Goal: Information Seeking & Learning: Learn about a topic

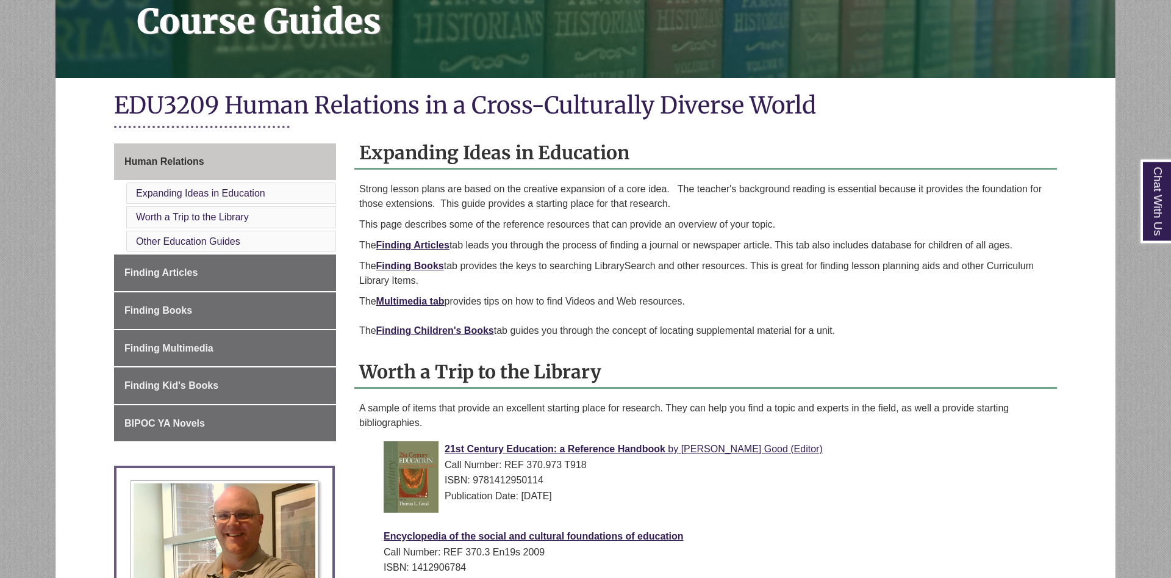
scroll to position [311, 0]
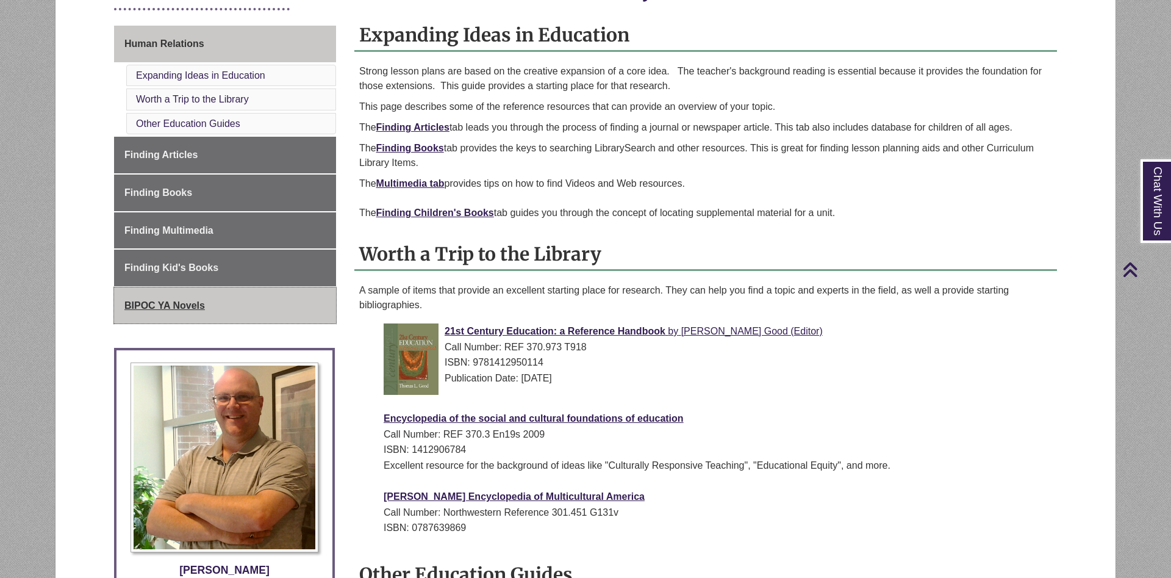
click at [220, 315] on link "BIPOC YA Novels" at bounding box center [225, 305] width 222 height 37
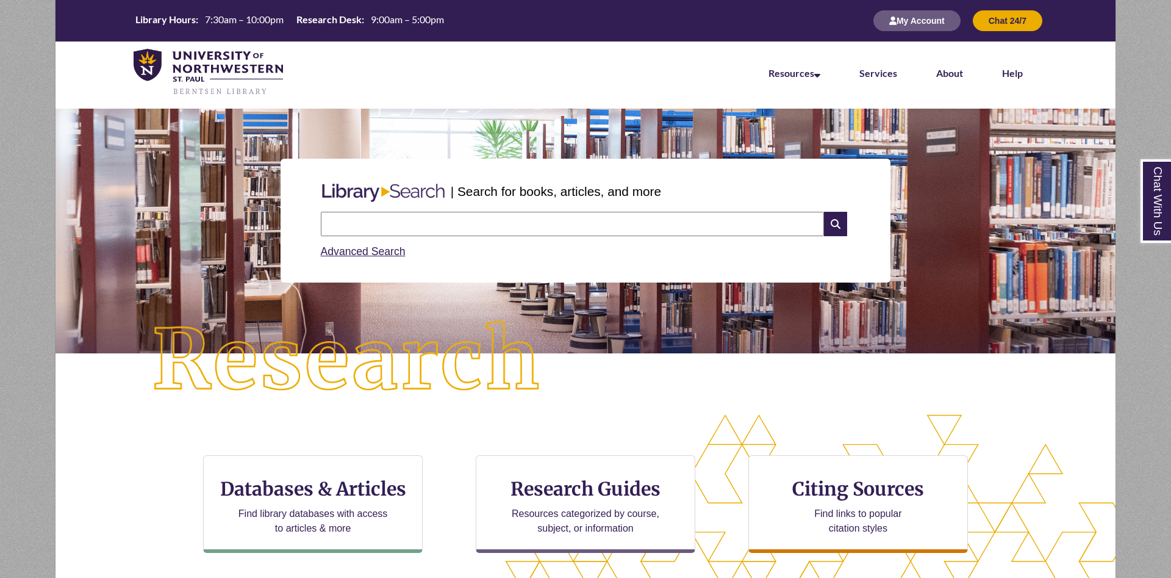
click at [512, 225] on input "text" at bounding box center [572, 224] width 503 height 24
type input "**********"
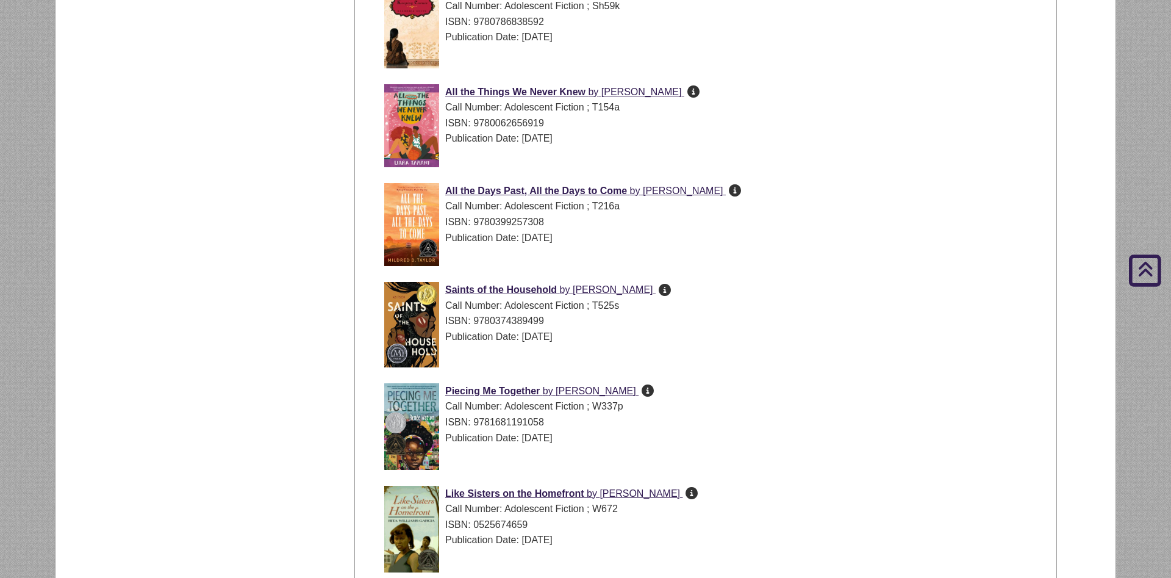
scroll to position [3236, 0]
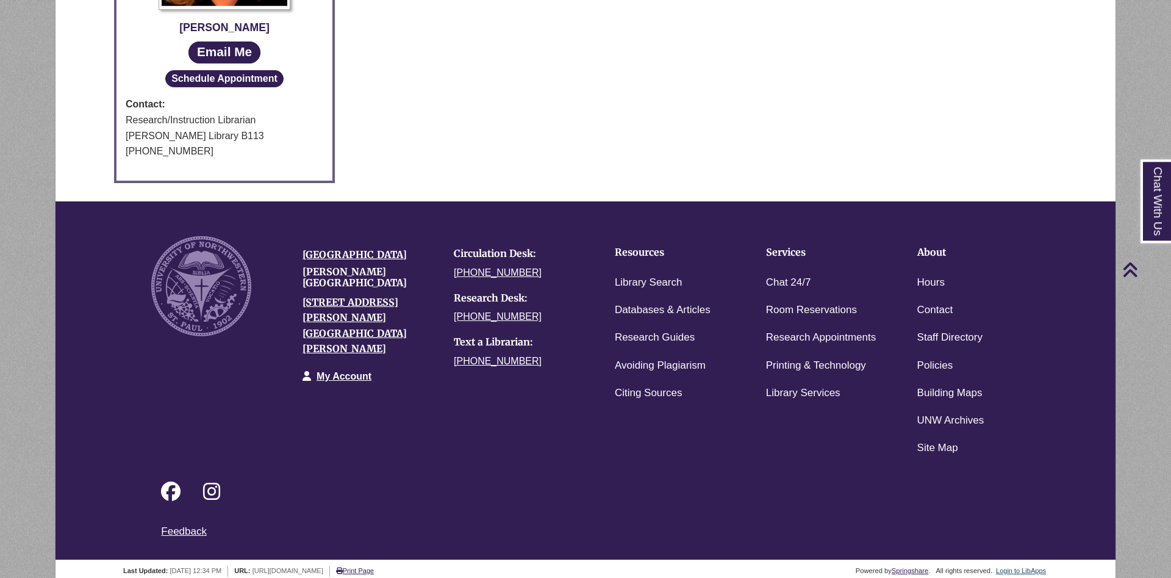
scroll to position [790, 0]
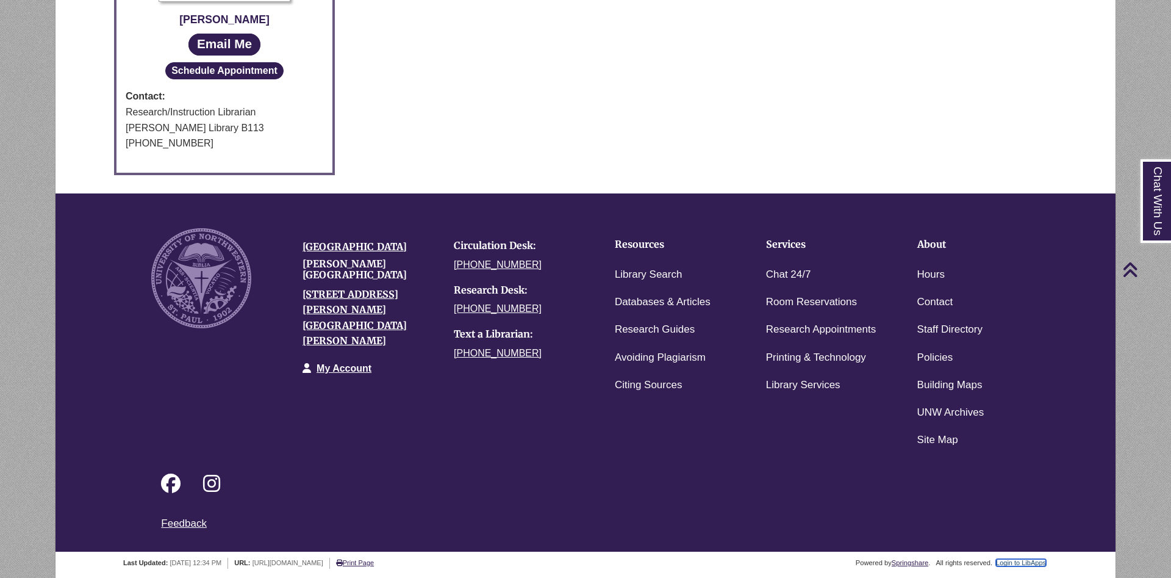
click at [1015, 563] on link "Login to LibApps" at bounding box center [1021, 562] width 50 height 7
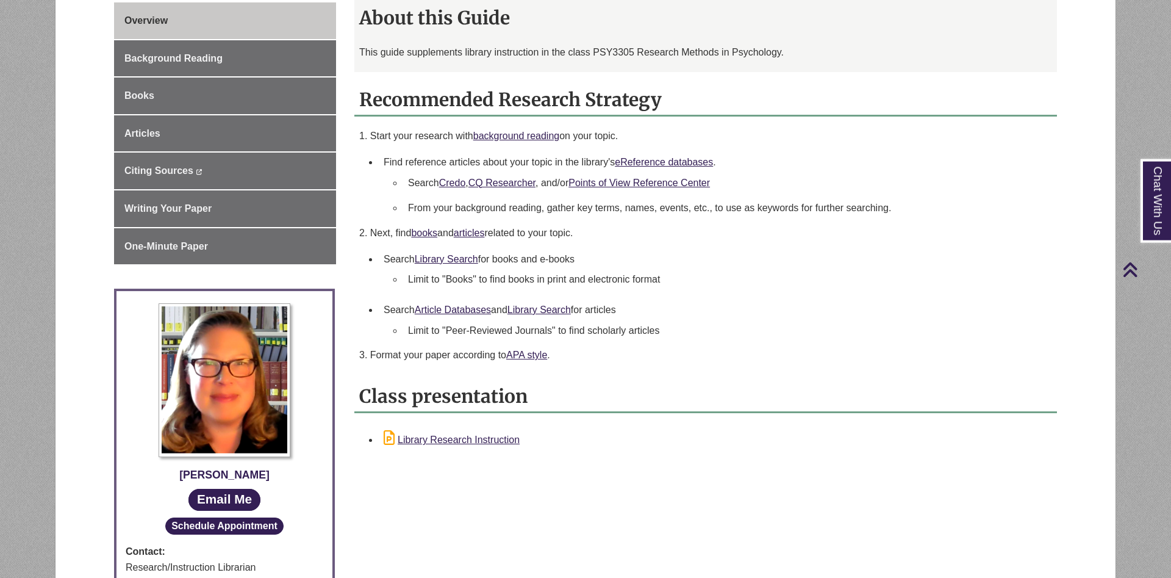
scroll to position [436, 0]
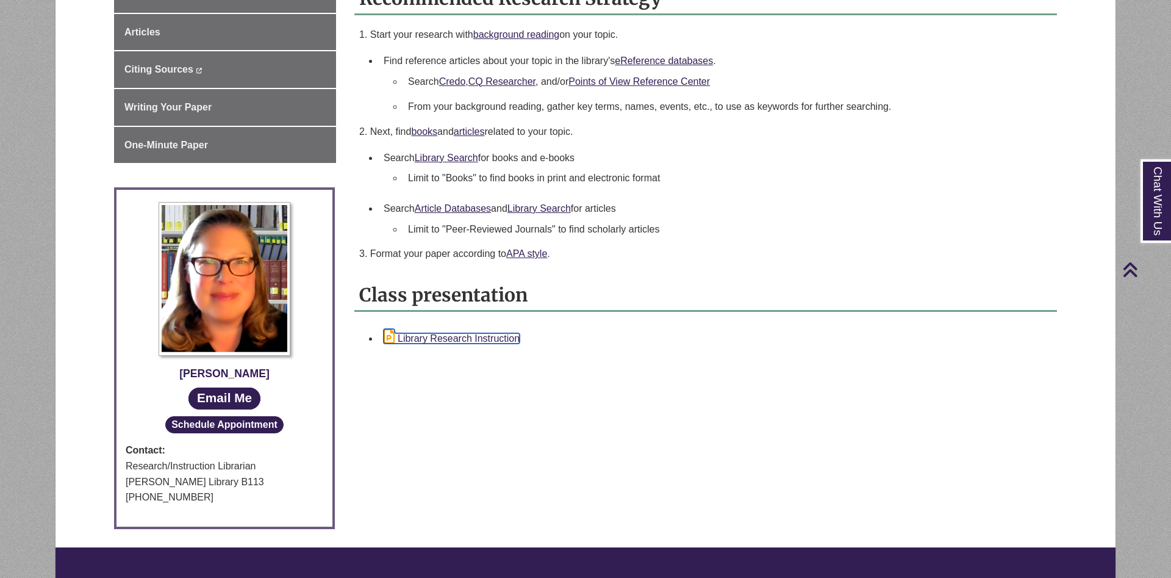
click at [473, 339] on link "Library Research Instruction" at bounding box center [452, 338] width 136 height 10
click at [906, 20] on div "Recommended Research Strategy 1. Start your research with background reading on…" at bounding box center [705, 125] width 703 height 284
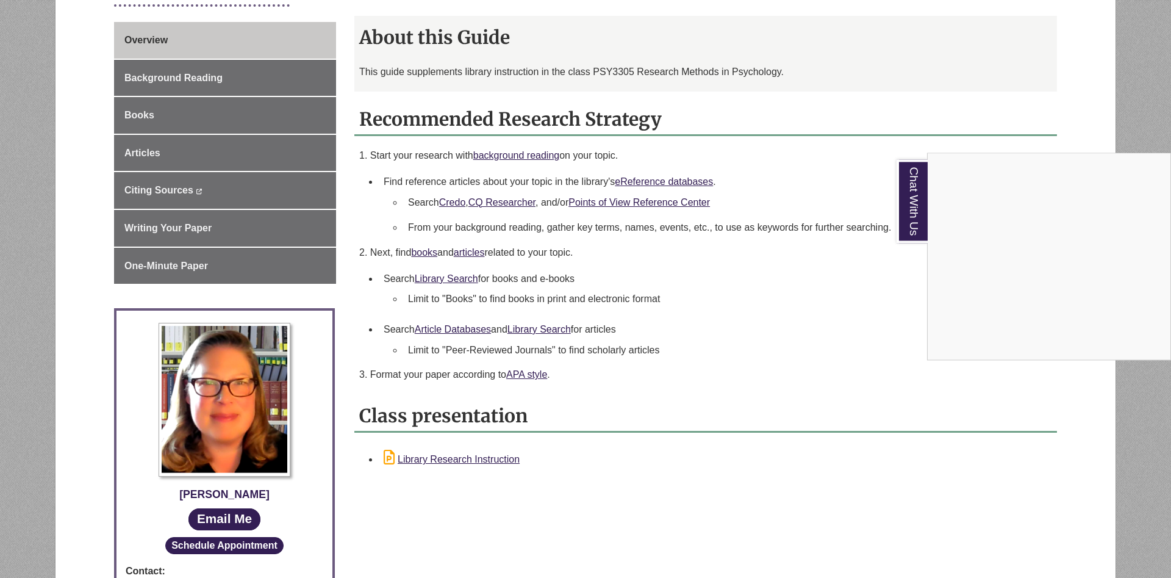
scroll to position [311, 0]
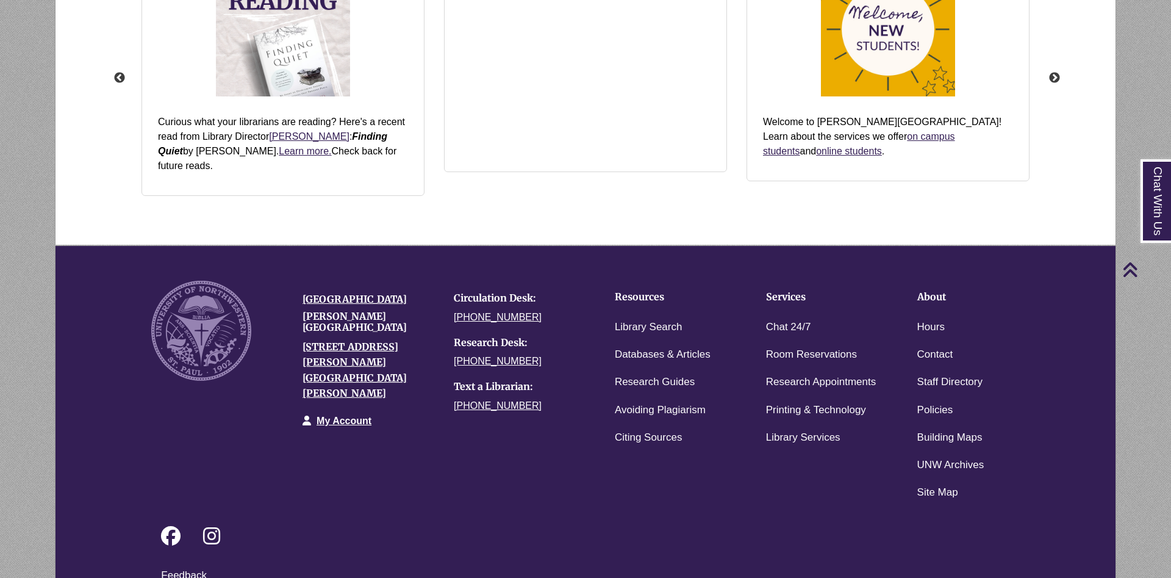
scroll to position [1307, 0]
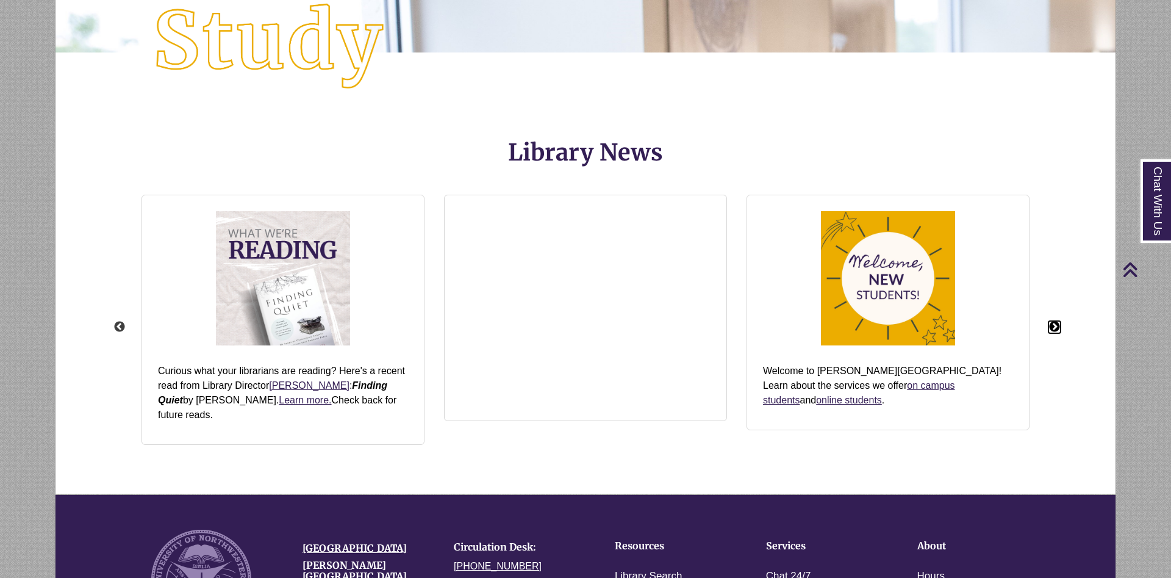
click at [1055, 321] on button "Next" at bounding box center [1055, 327] width 12 height 12
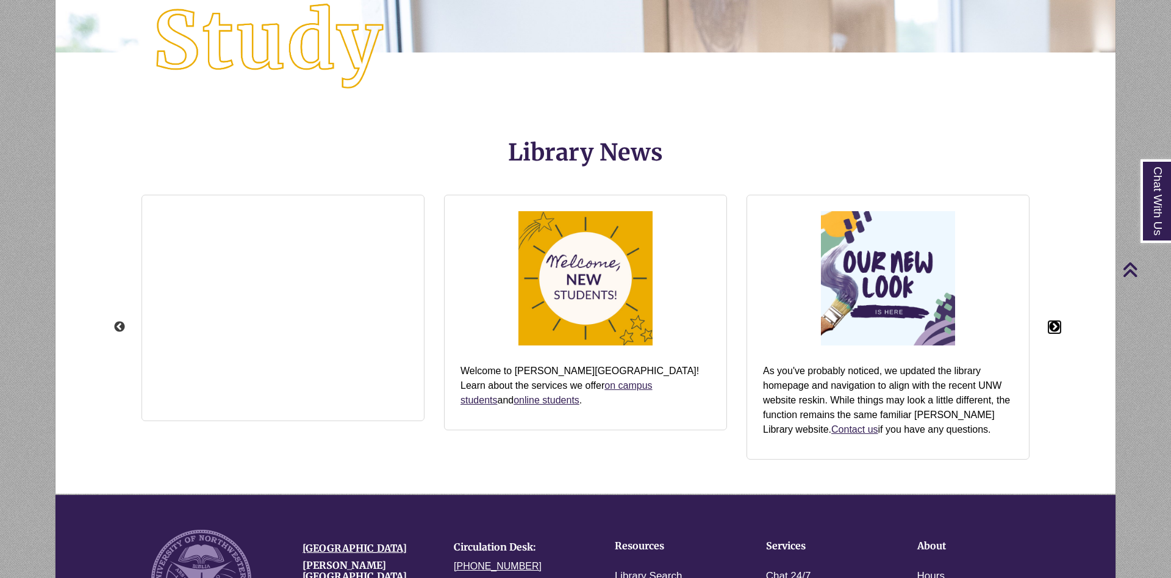
scroll to position [297, 957]
click at [1055, 321] on button "Next" at bounding box center [1055, 327] width 12 height 12
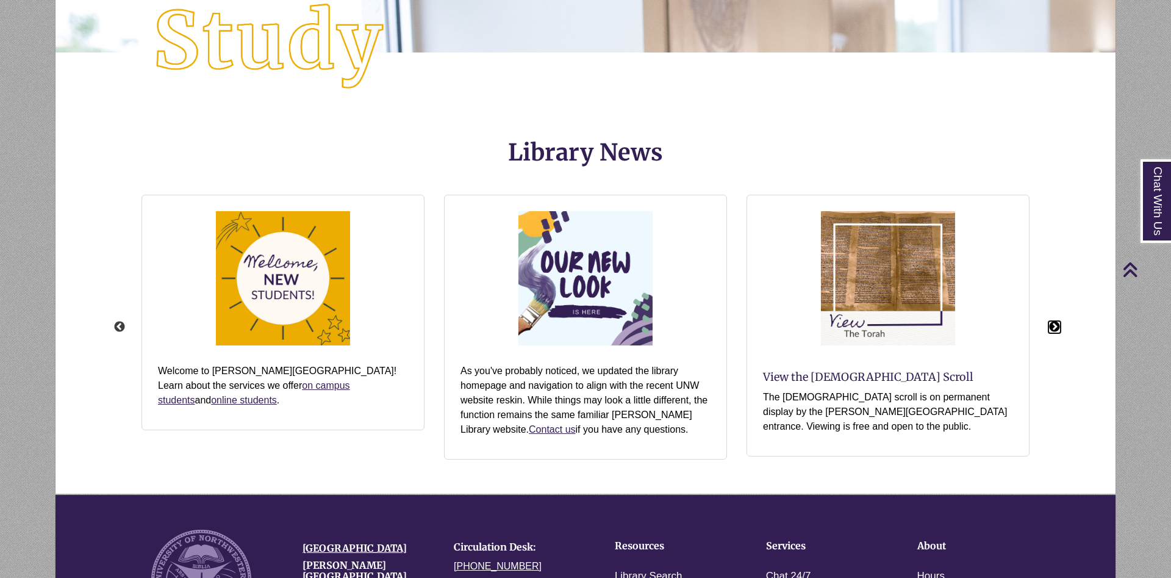
click at [1055, 321] on button "Next" at bounding box center [1055, 327] width 12 height 12
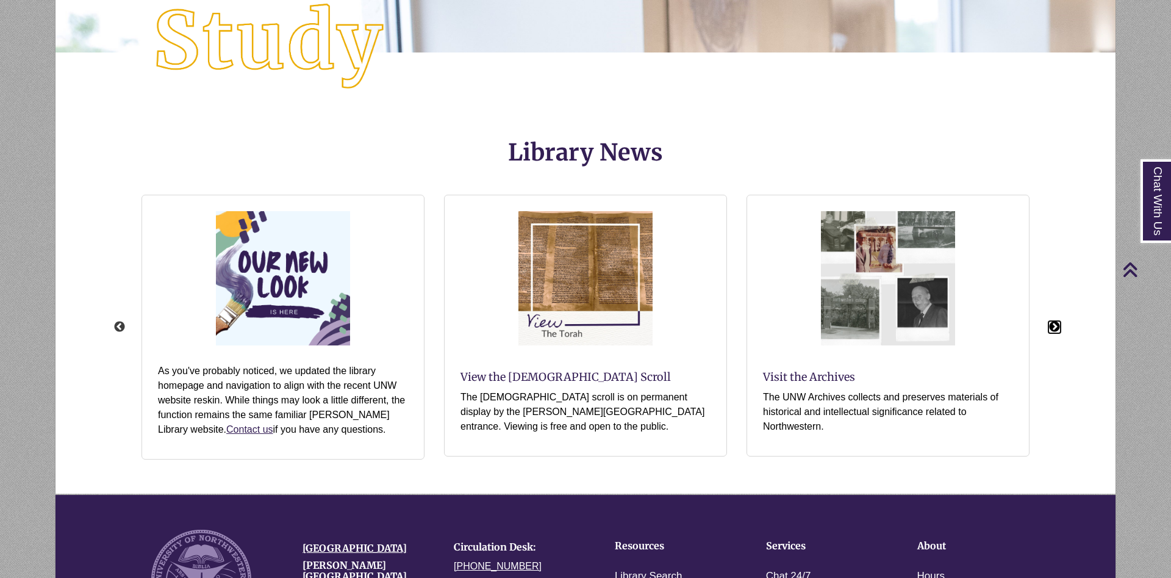
click at [1055, 321] on button "Next" at bounding box center [1055, 327] width 12 height 12
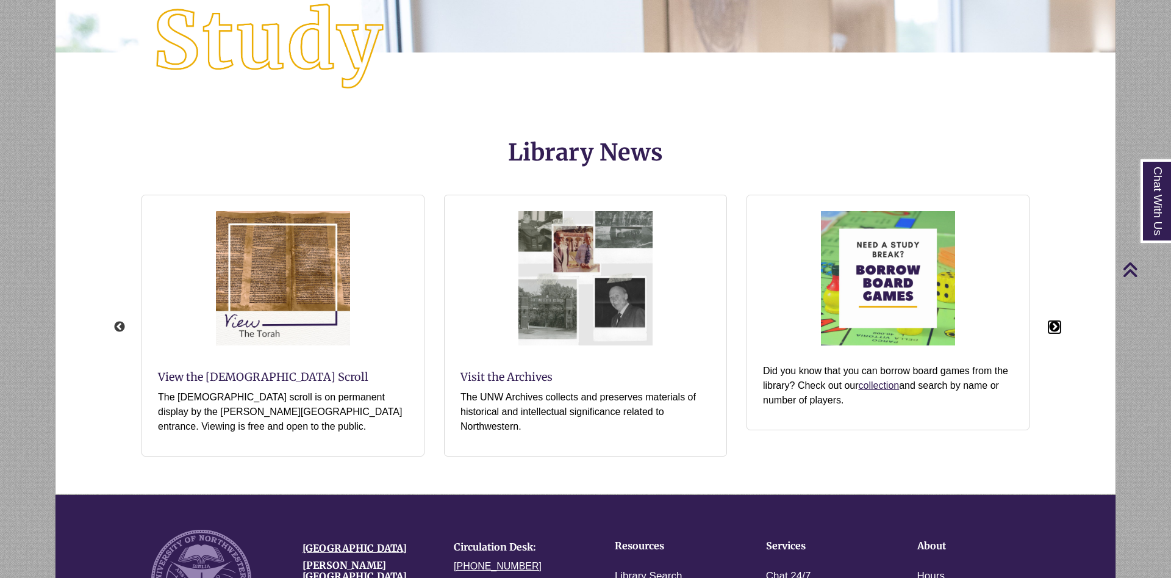
click at [1055, 321] on button "Next" at bounding box center [1055, 327] width 12 height 12
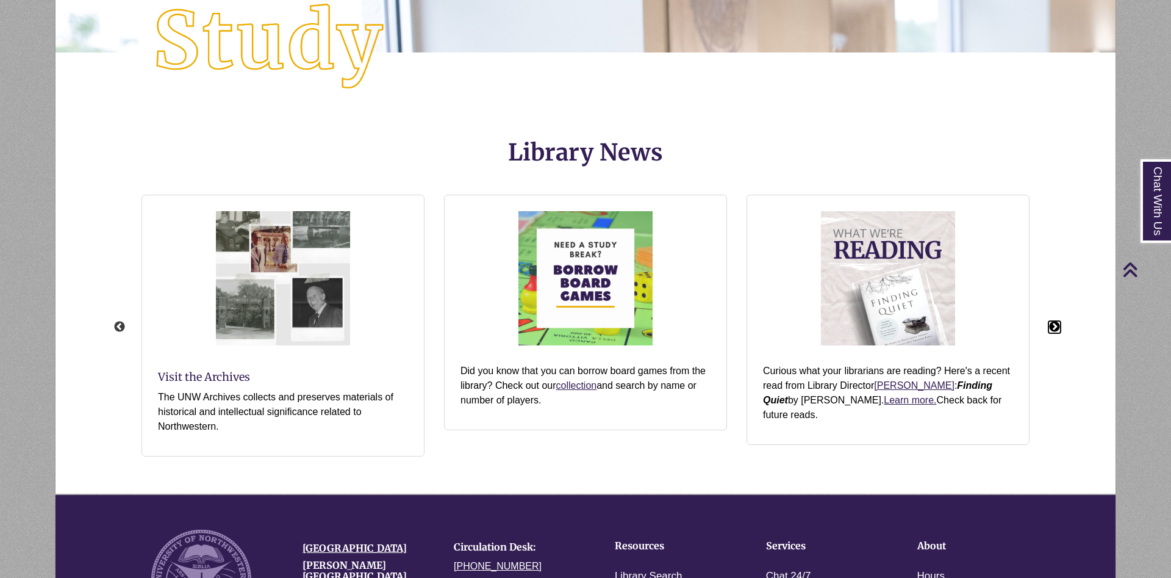
click at [1055, 321] on button "Next" at bounding box center [1055, 327] width 12 height 12
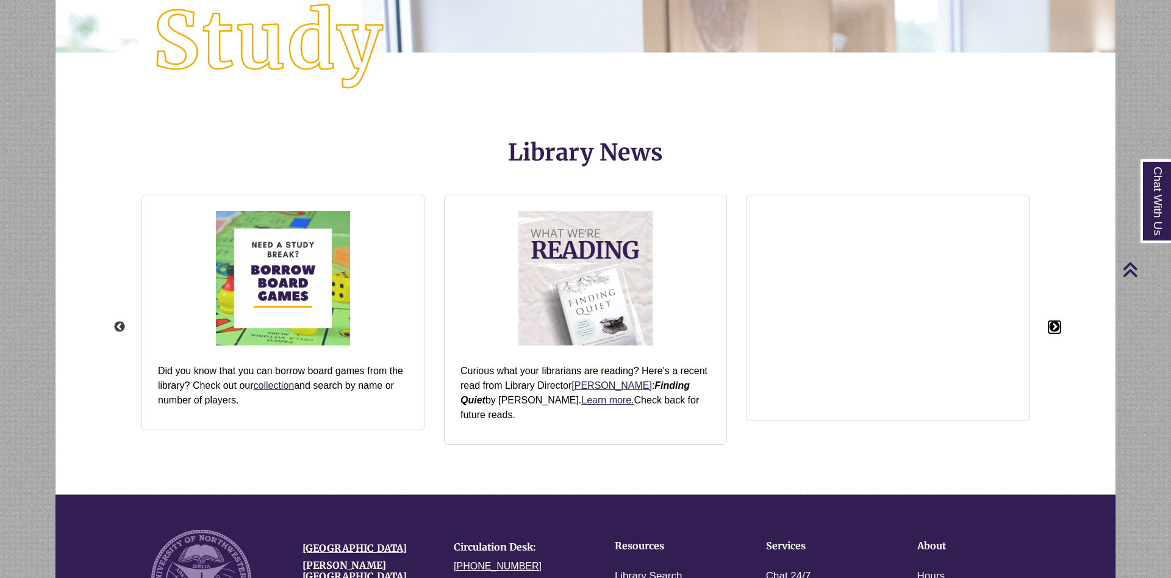
click at [1055, 321] on button "Next" at bounding box center [1055, 327] width 12 height 12
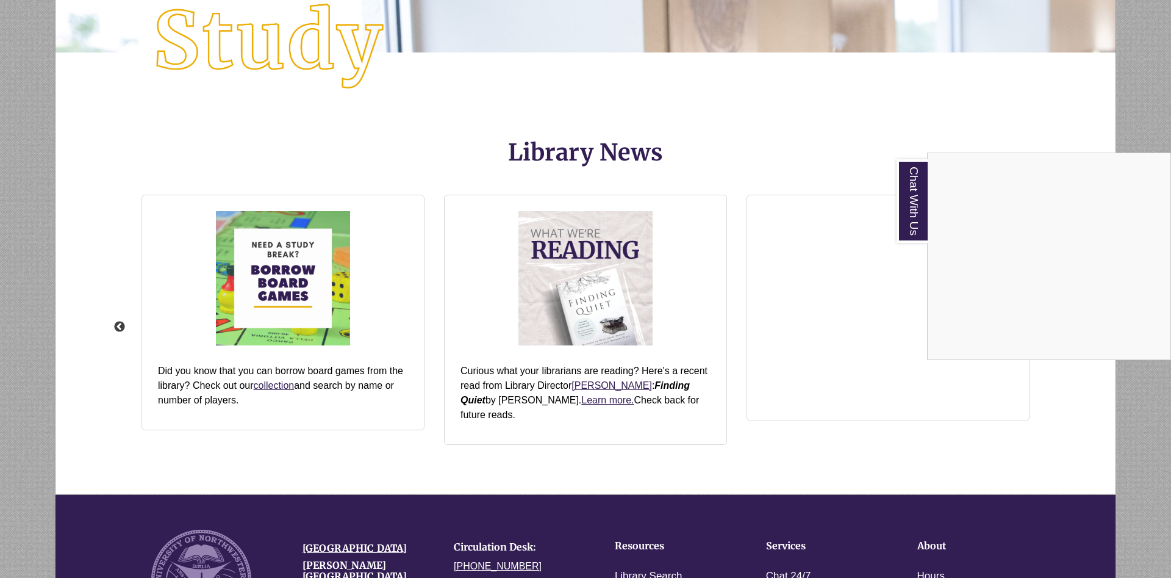
click at [783, 132] on div "Chat With Us" at bounding box center [585, 289] width 1171 height 578
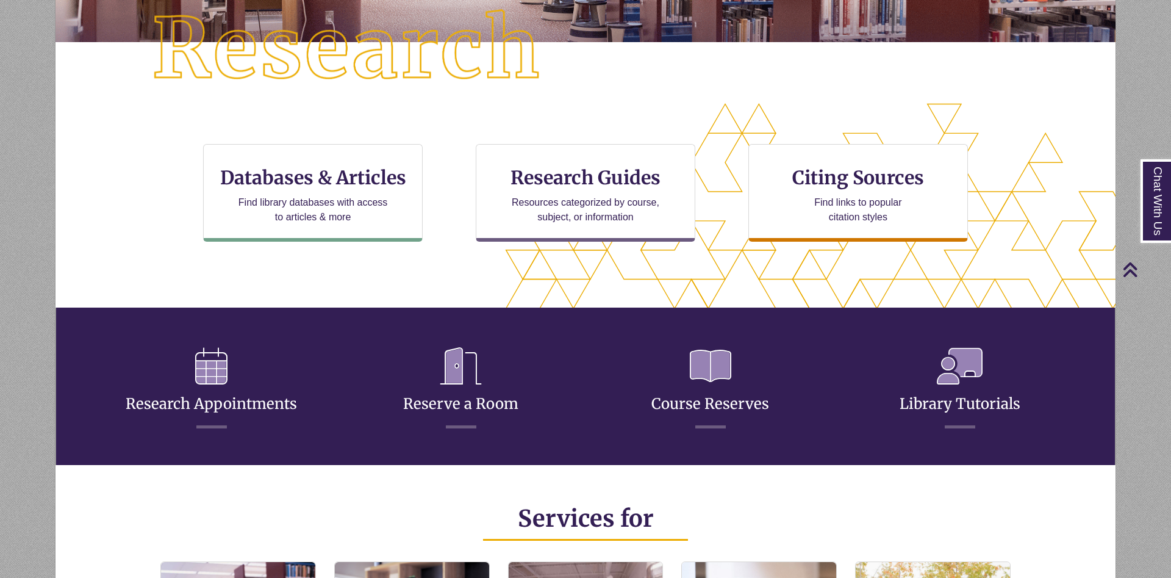
scroll to position [0, 0]
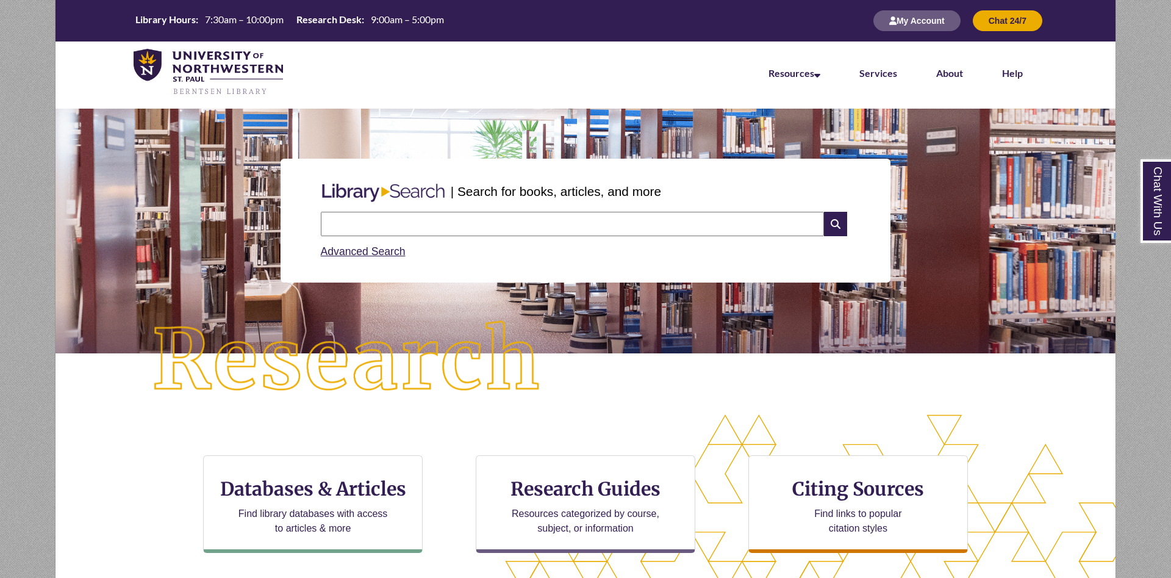
click at [585, 219] on input "text" at bounding box center [572, 224] width 503 height 24
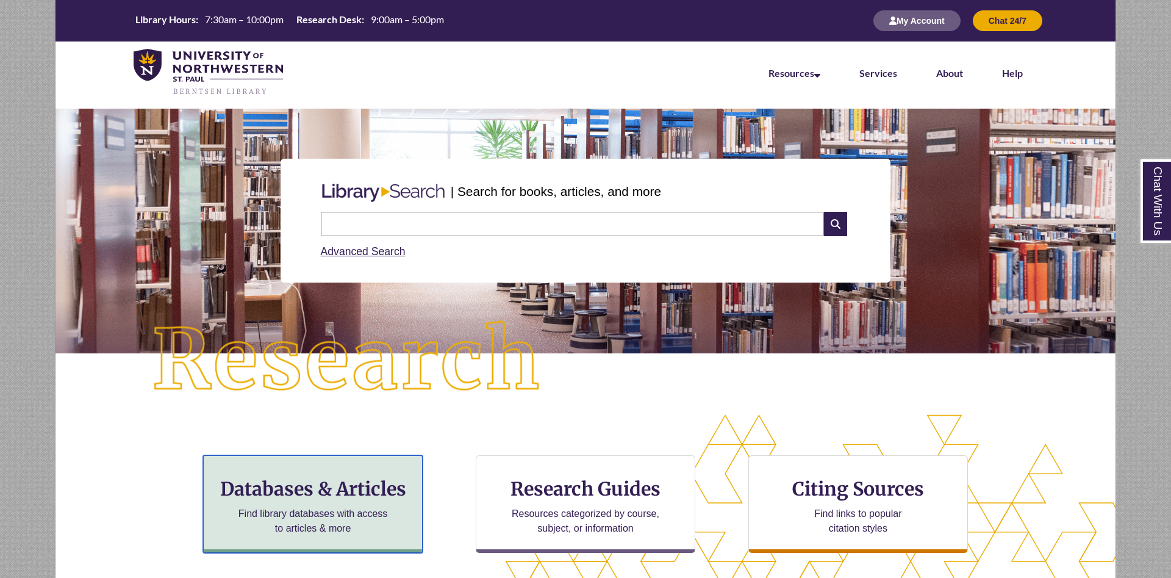
click at [361, 508] on p "Find library databases with access to articles & more" at bounding box center [313, 520] width 159 height 29
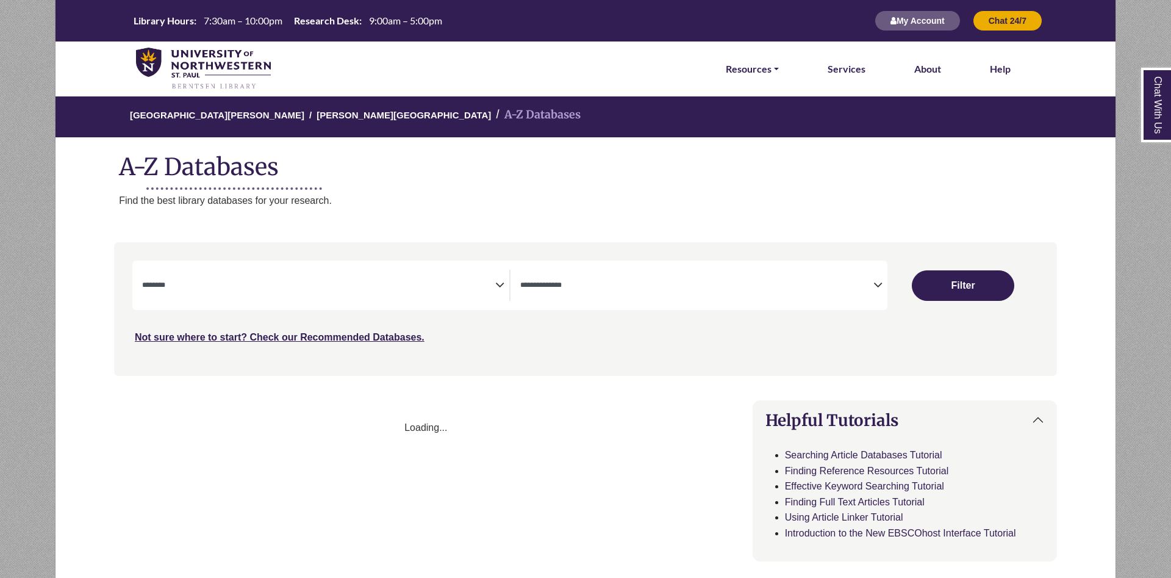
select select "Database Subject Filter"
select select "Database Types Filter"
select select "Database Subject Filter"
select select "Database Types Filter"
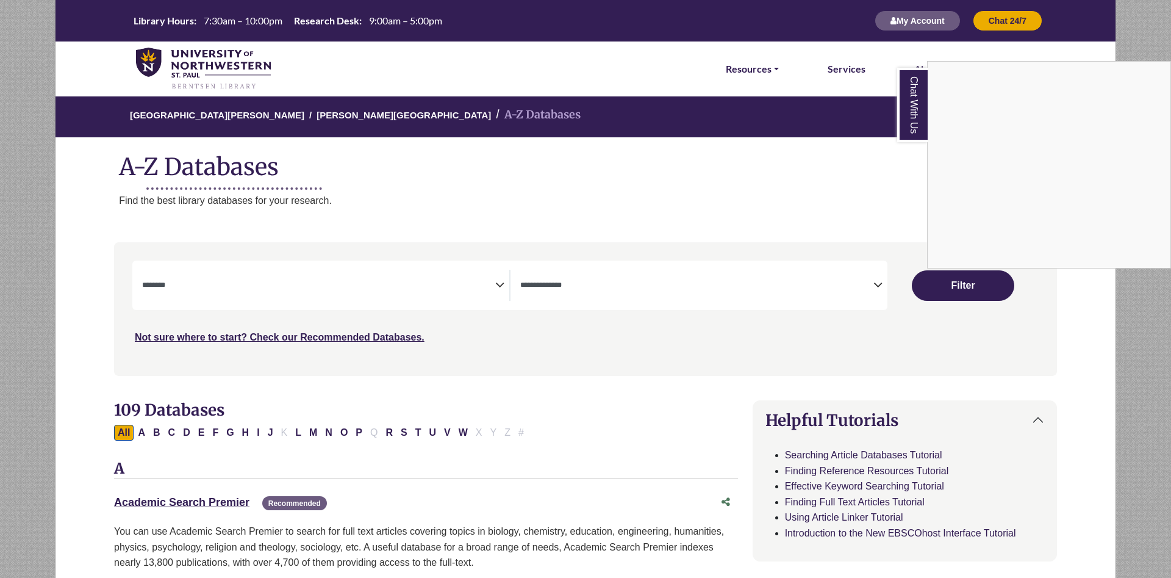
click at [358, 431] on div "Chat With Us" at bounding box center [585, 289] width 1171 height 578
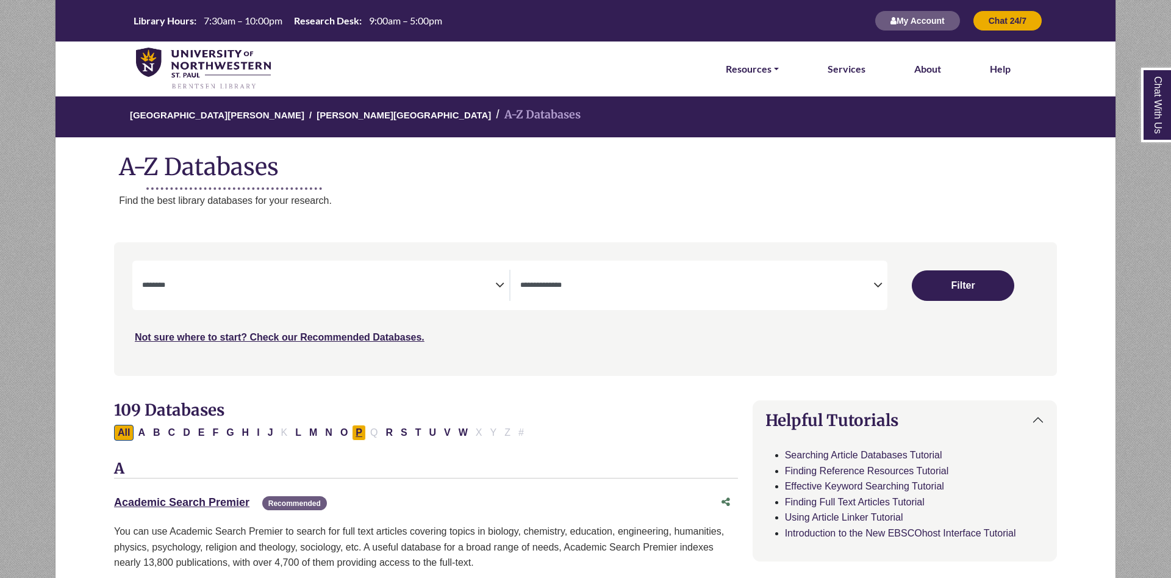
click at [358, 431] on button "P" at bounding box center [359, 433] width 14 height 16
select select "Database Subject Filter"
select select "Database Types Filter"
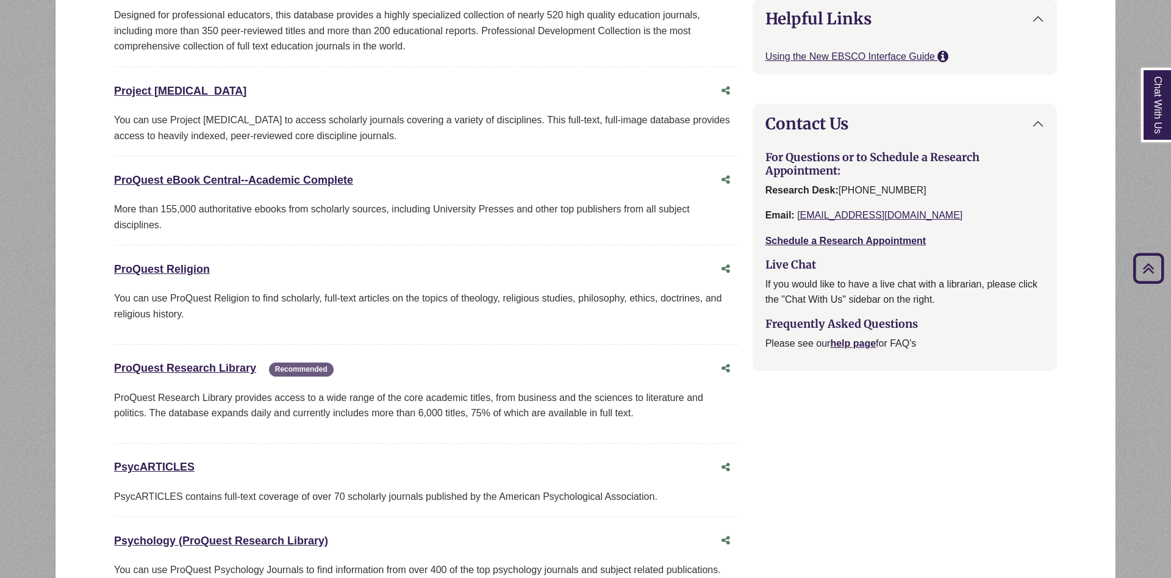
scroll to position [1307, 0]
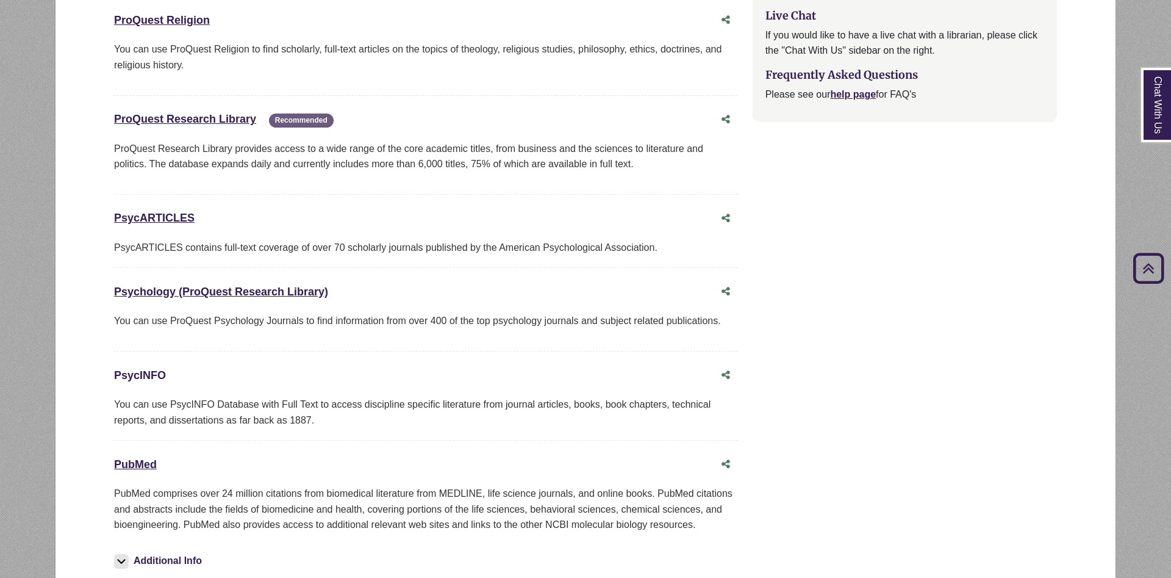
click at [142, 377] on link "PsycINFO This link opens in a new window" at bounding box center [140, 375] width 52 height 12
